Goal: Navigation & Orientation: Find specific page/section

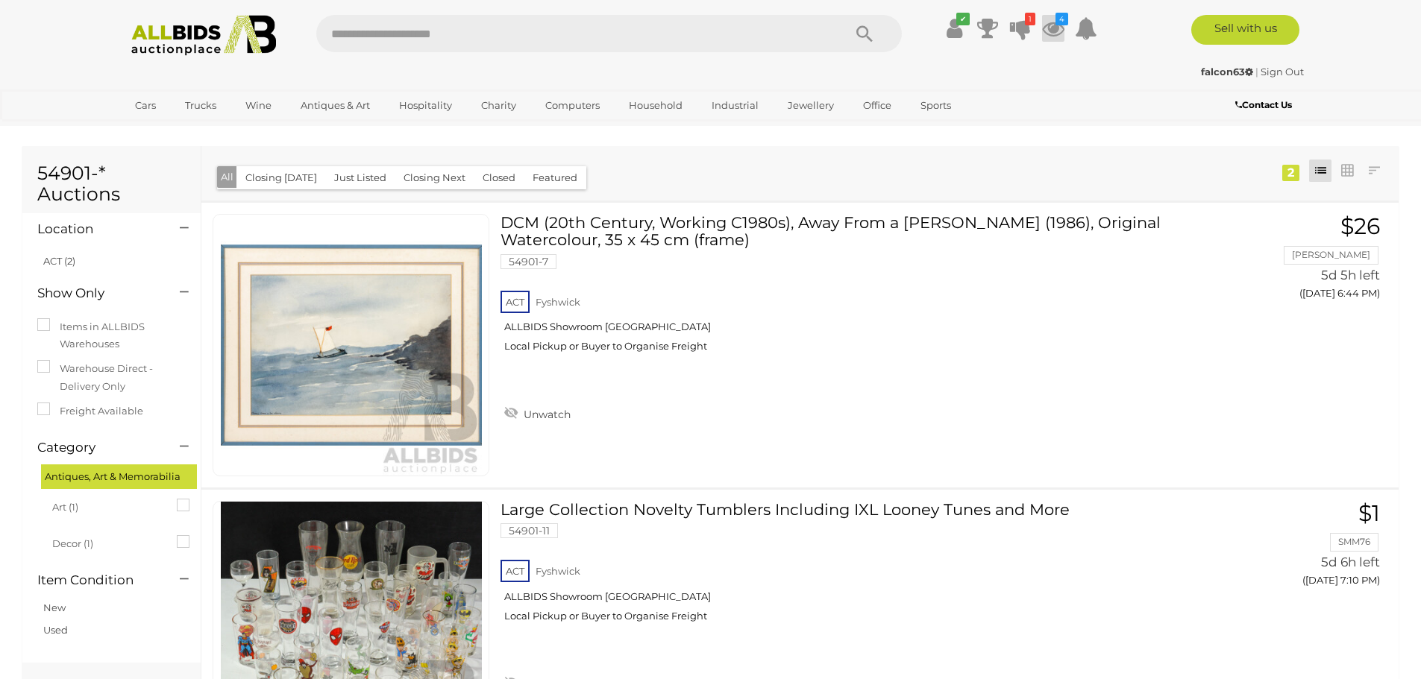
click at [1057, 30] on icon at bounding box center [1053, 28] width 22 height 27
click at [1022, 27] on icon at bounding box center [1020, 28] width 21 height 27
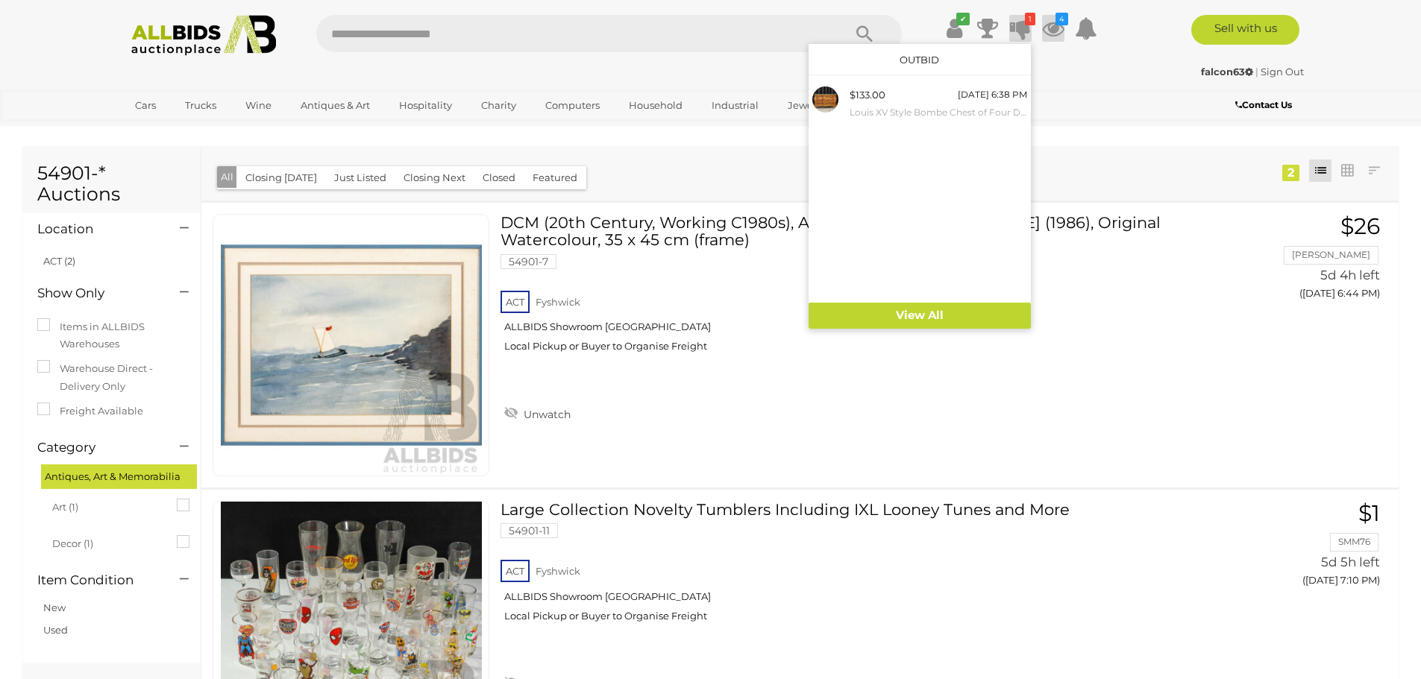
click at [1055, 32] on icon at bounding box center [1053, 28] width 22 height 27
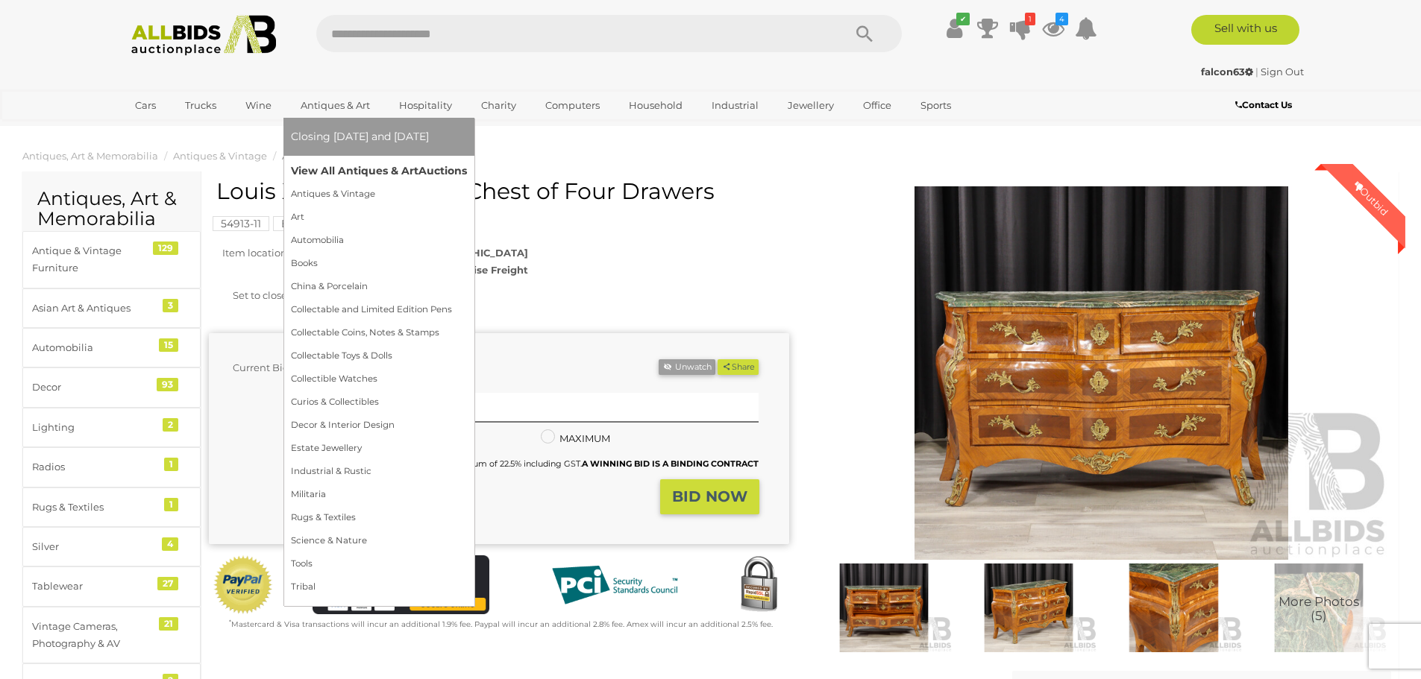
click at [335, 171] on link "View All Antiques & Art Auctions" at bounding box center [379, 171] width 176 height 23
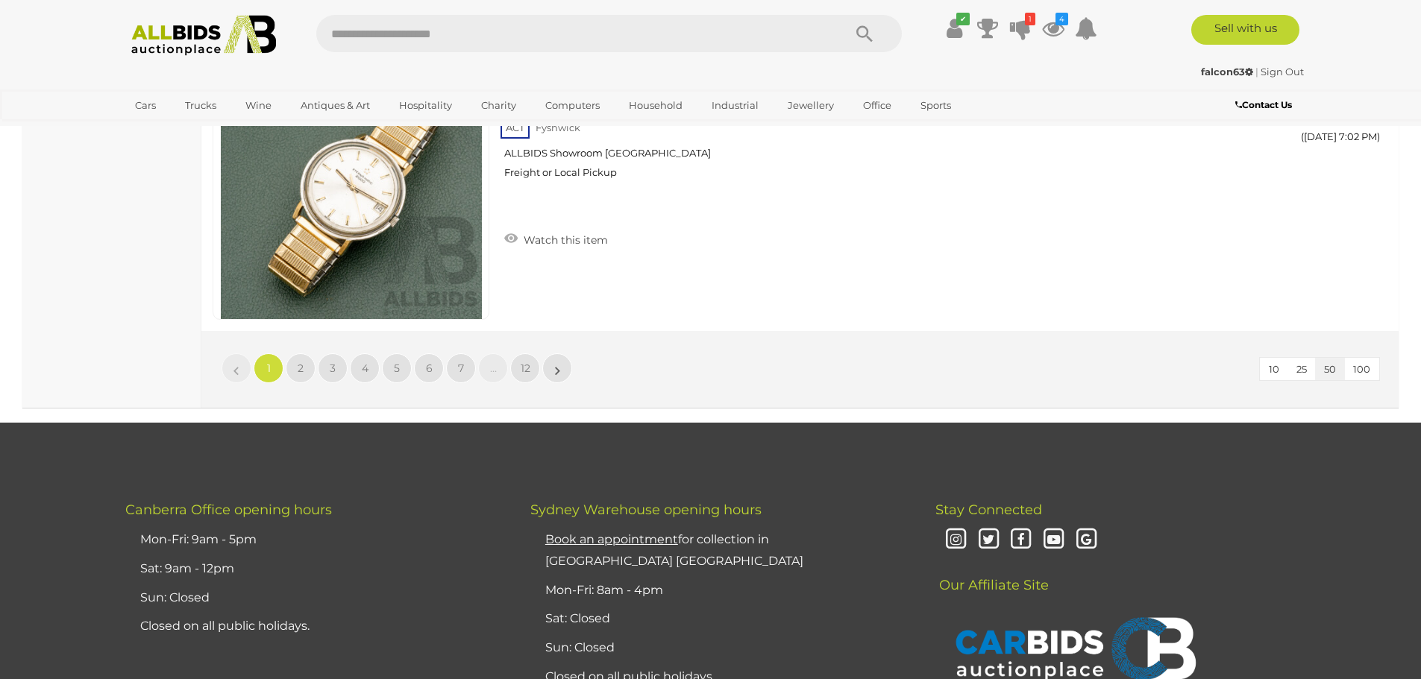
scroll to position [14470, 0]
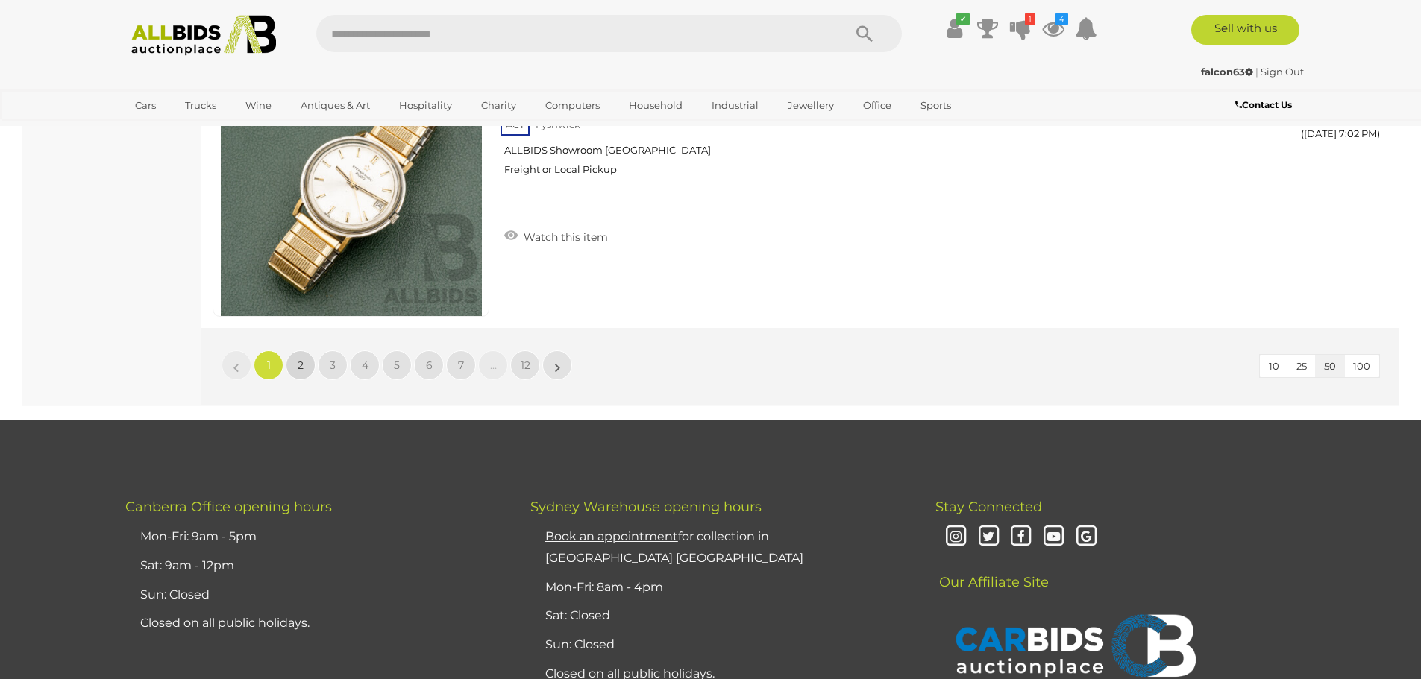
click at [304, 371] on link "2" at bounding box center [301, 366] width 30 height 30
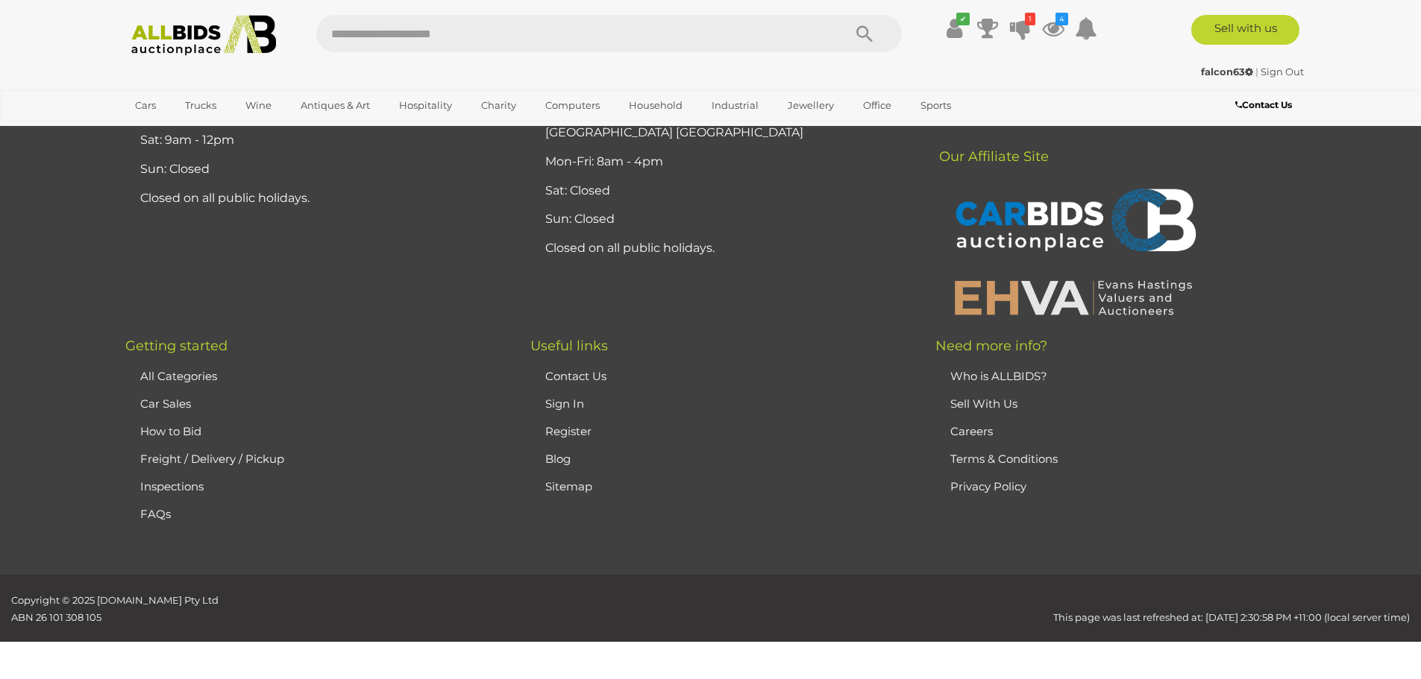
scroll to position [291, 0]
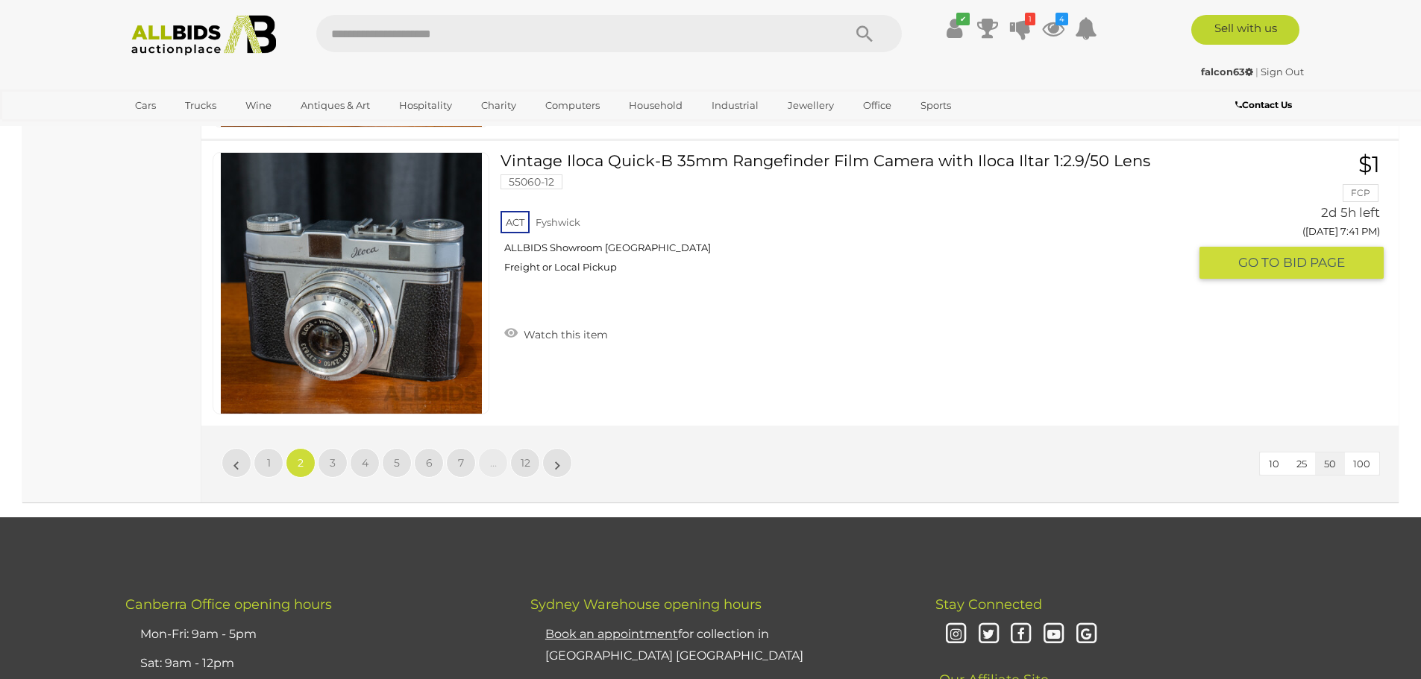
scroll to position [14387, 0]
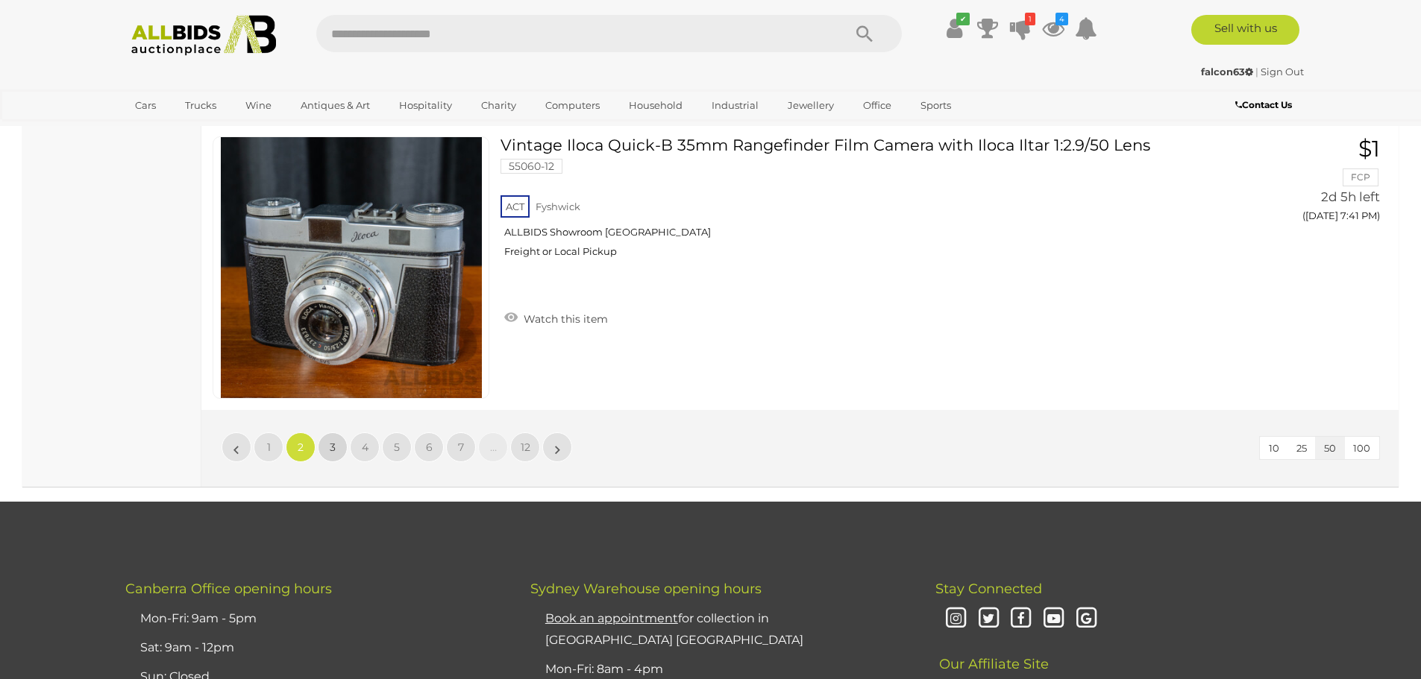
click at [322, 444] on link "3" at bounding box center [333, 448] width 30 height 30
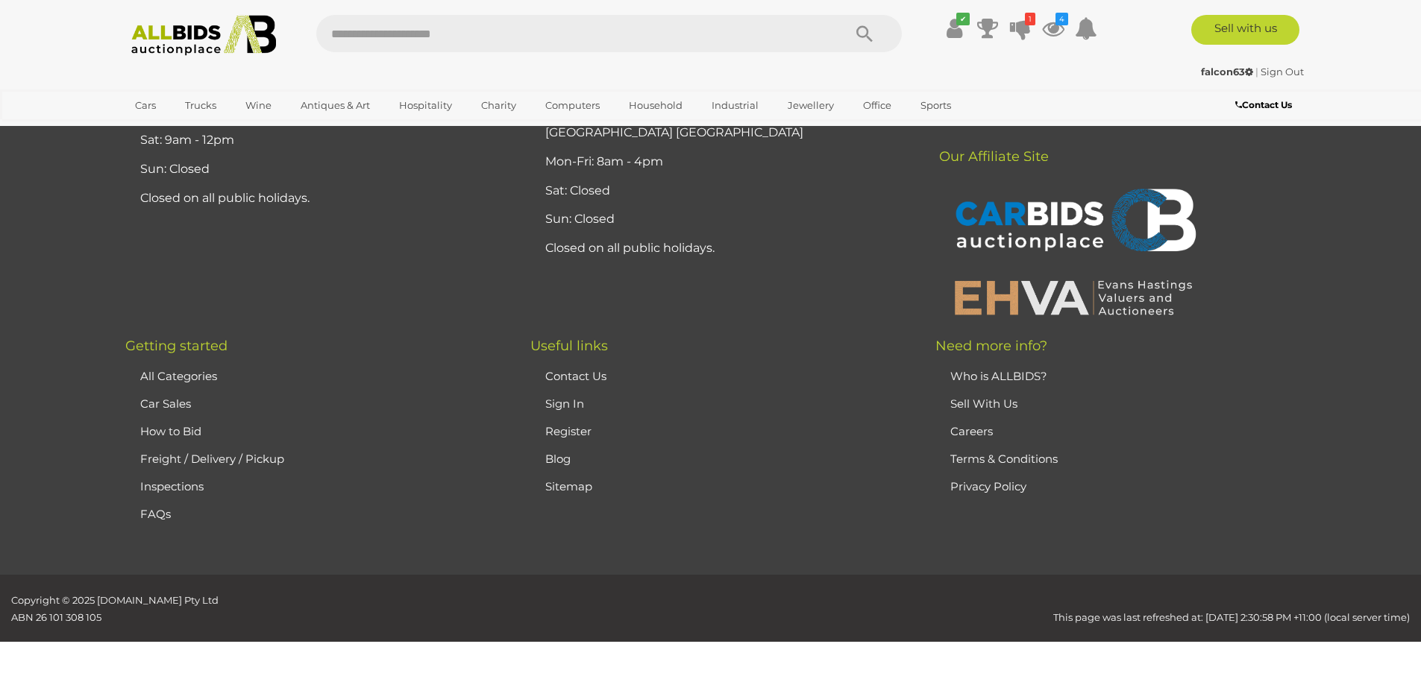
scroll to position [291, 0]
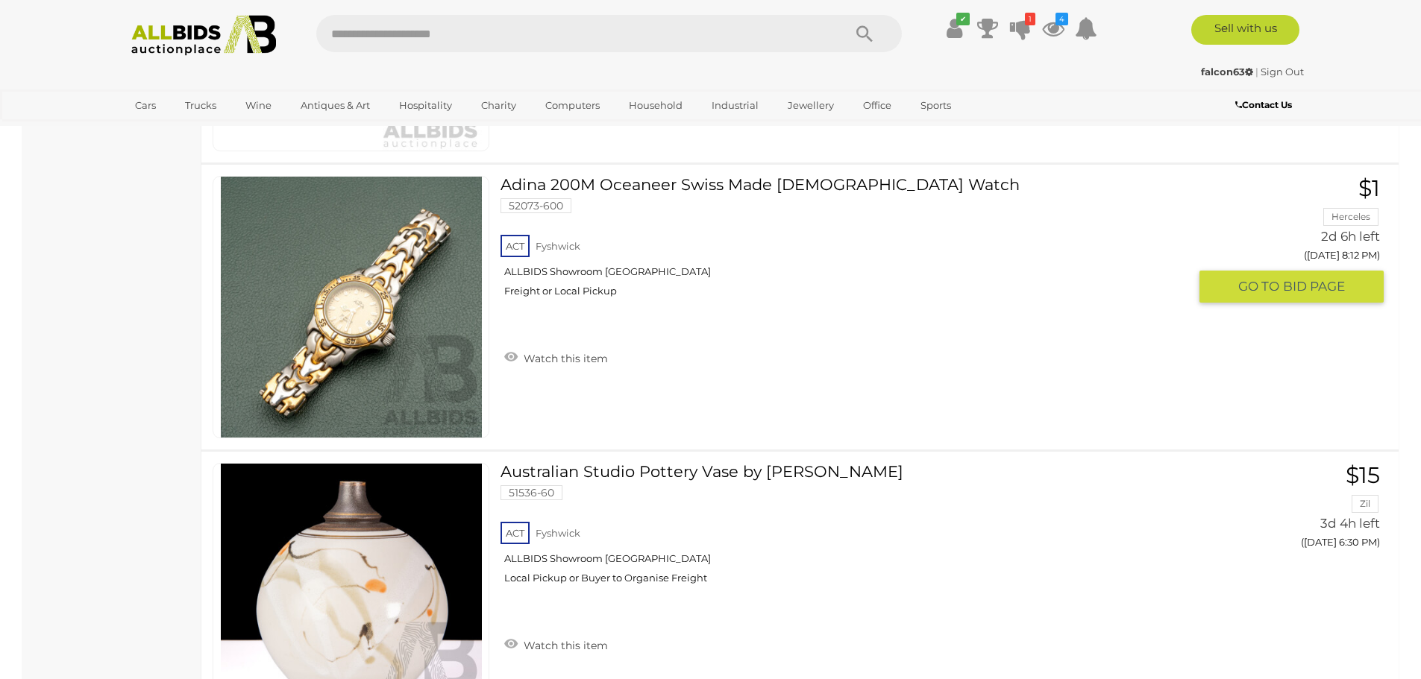
scroll to position [13492, 0]
